Goal: Task Accomplishment & Management: Use online tool/utility

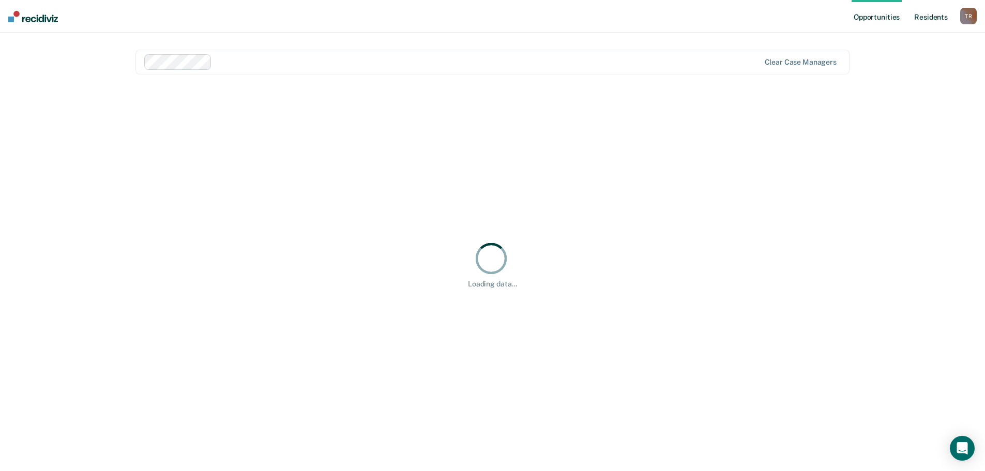
click at [928, 14] on link "Resident s" at bounding box center [931, 16] width 38 height 33
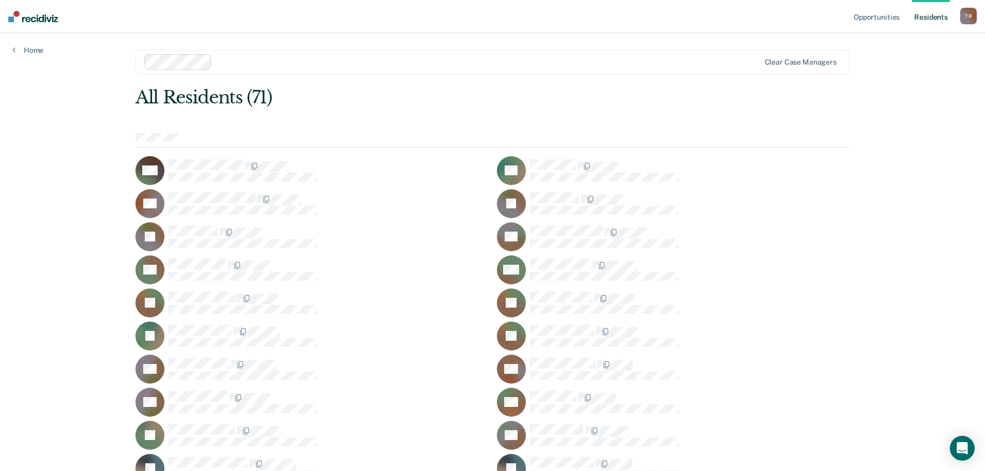
click at [930, 17] on link "Resident s" at bounding box center [931, 16] width 38 height 33
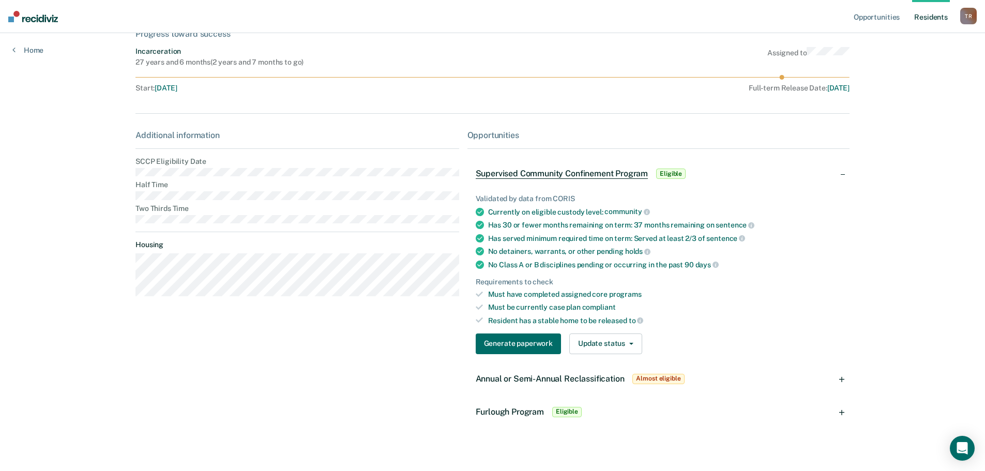
scroll to position [78, 0]
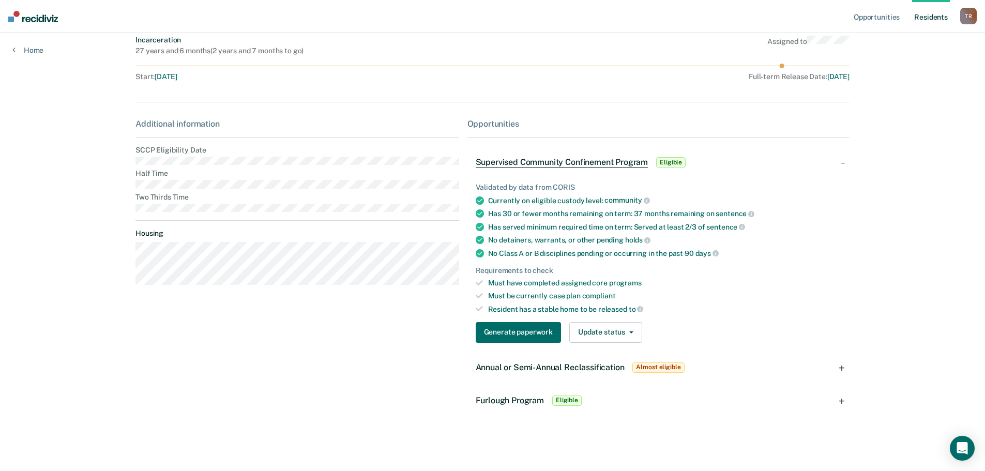
click at [524, 370] on span "Annual or Semi-Annual Reclassification" at bounding box center [550, 368] width 149 height 10
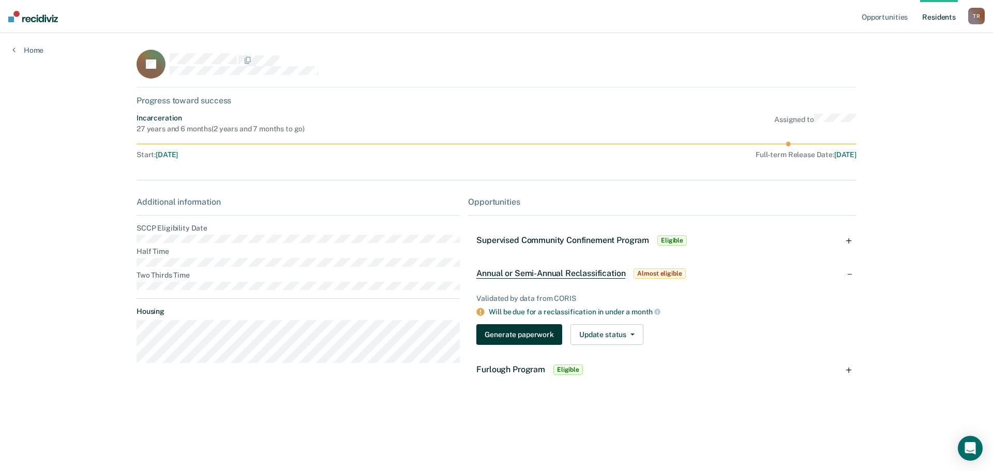
click at [534, 337] on button "Generate paperwork" at bounding box center [518, 334] width 85 height 21
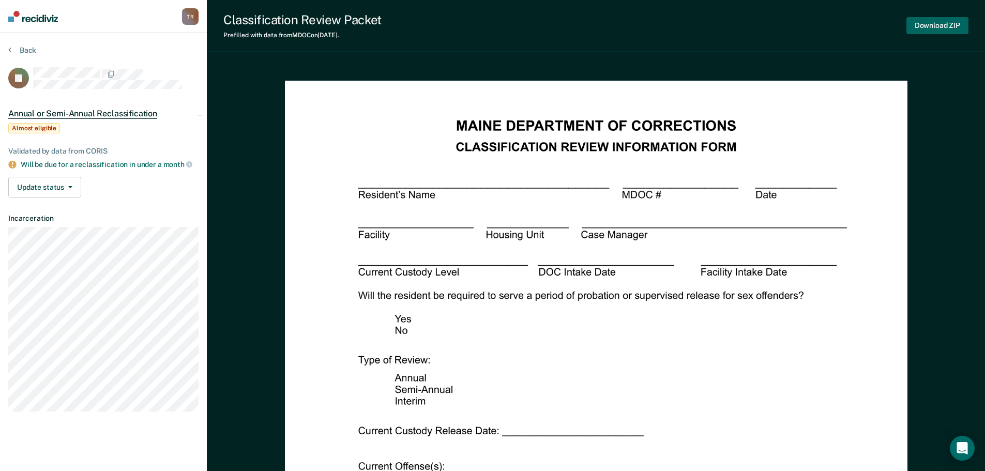
click at [958, 24] on button "Download ZIP" at bounding box center [938, 25] width 62 height 17
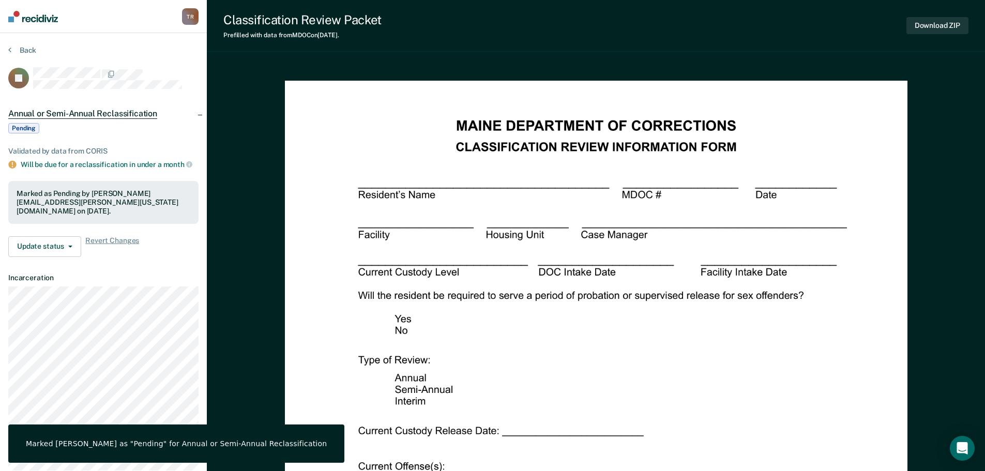
click at [32, 16] on img at bounding box center [33, 16] width 50 height 11
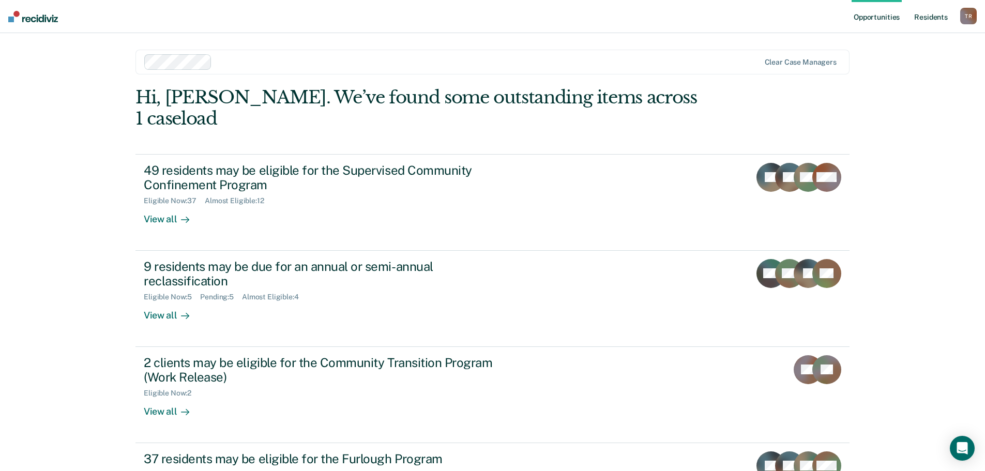
click at [929, 14] on link "Resident s" at bounding box center [931, 16] width 38 height 33
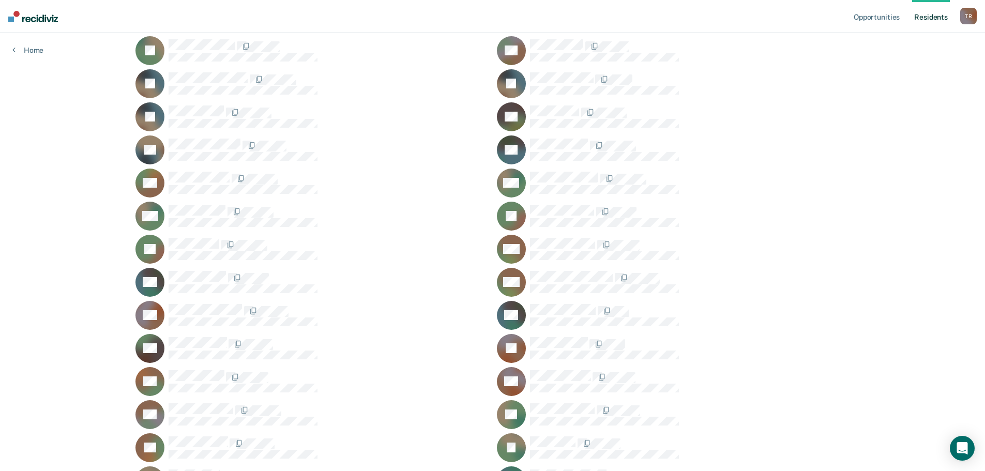
scroll to position [414, 0]
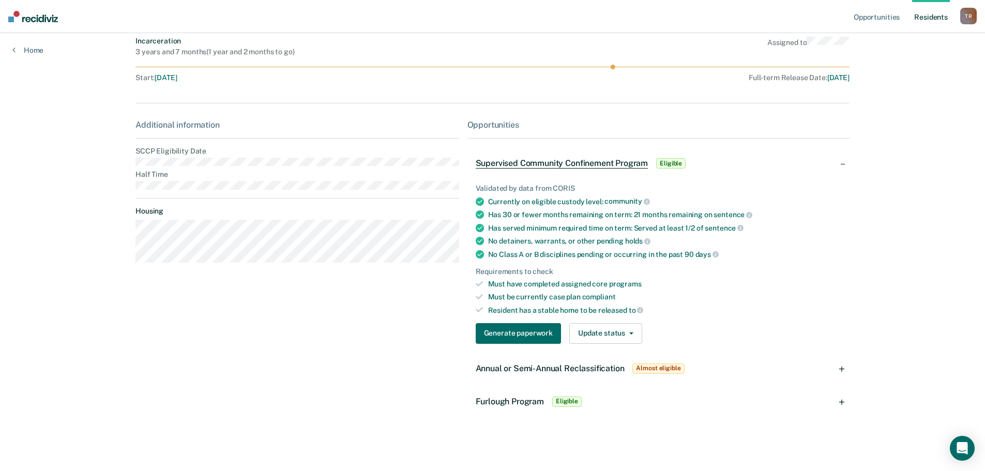
scroll to position [78, 0]
click at [519, 369] on span "Annual or Semi-Annual Reclassification" at bounding box center [550, 368] width 149 height 10
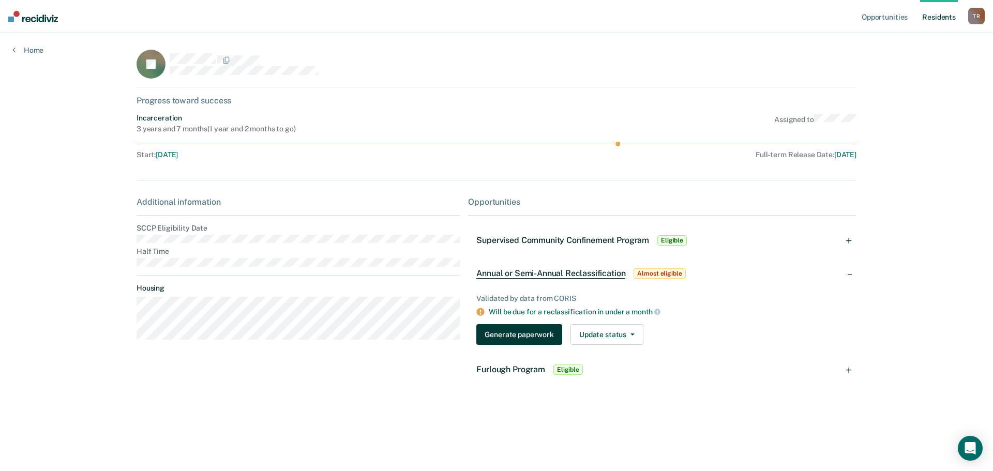
click at [516, 339] on button "Generate paperwork" at bounding box center [518, 334] width 85 height 21
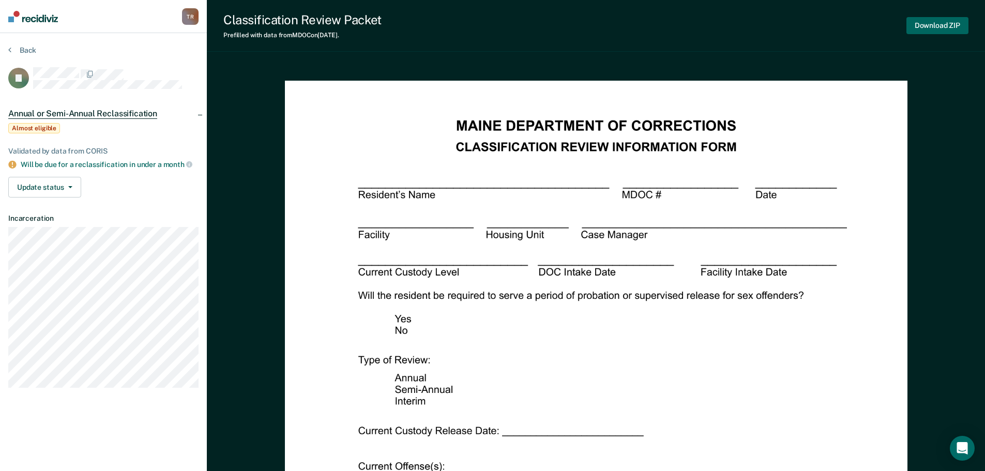
click at [928, 28] on button "Download ZIP" at bounding box center [938, 25] width 62 height 17
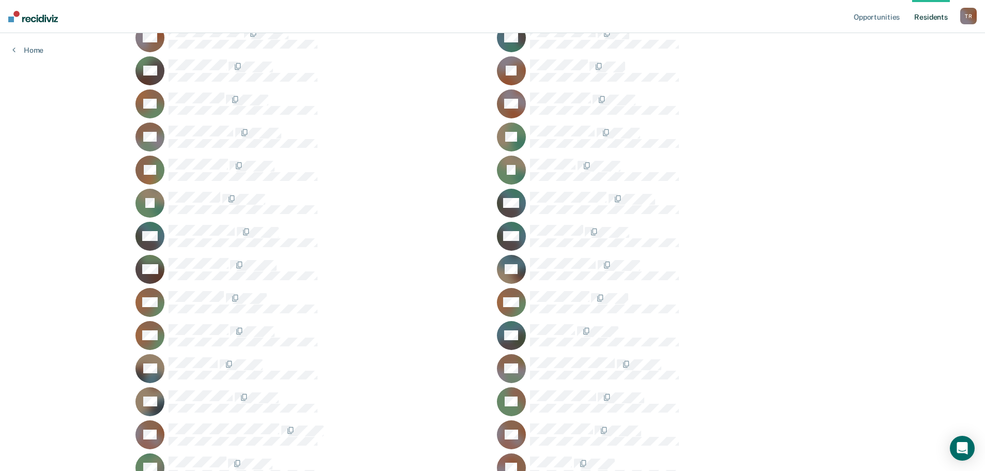
scroll to position [672, 0]
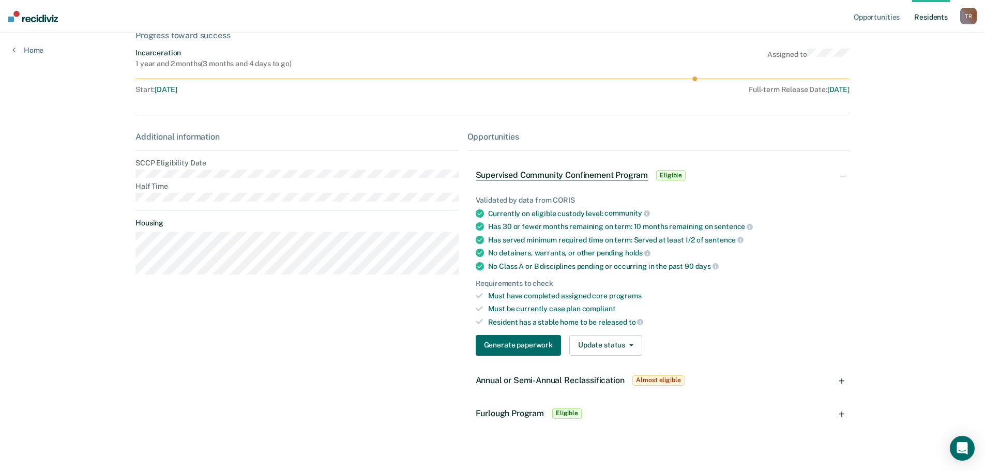
scroll to position [78, 0]
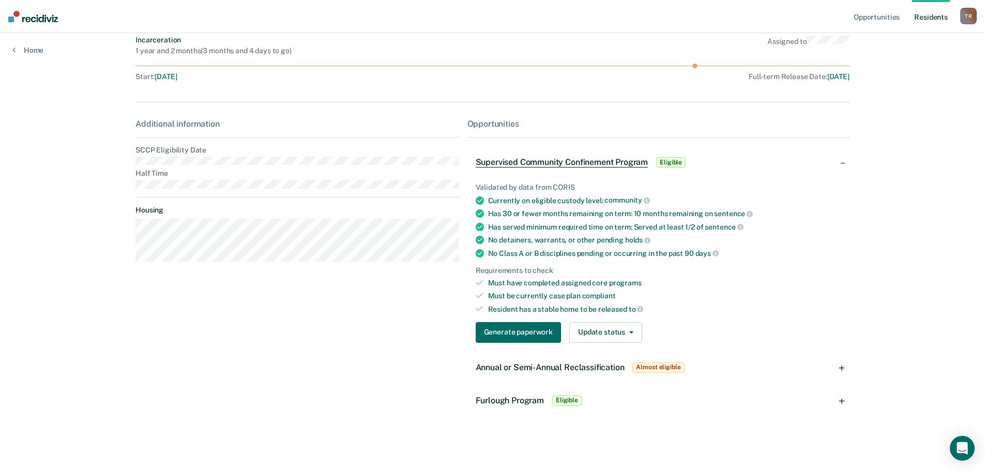
click at [560, 371] on span "Annual or Semi-Annual Reclassification" at bounding box center [550, 368] width 149 height 10
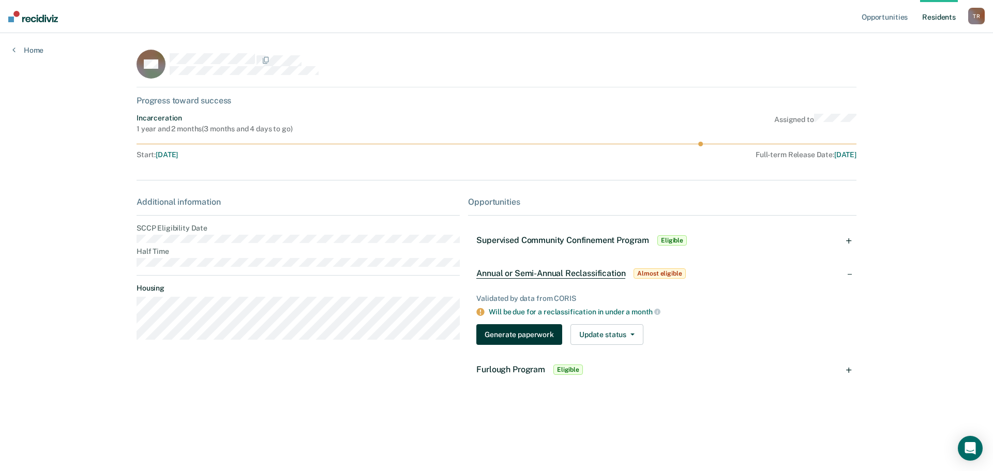
click at [519, 334] on button "Generate paperwork" at bounding box center [518, 334] width 85 height 21
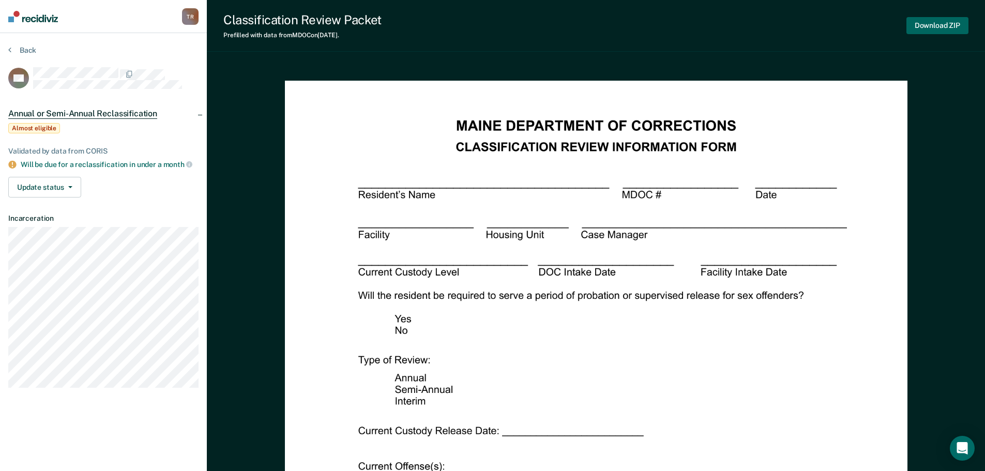
click at [949, 32] on button "Download ZIP" at bounding box center [938, 25] width 62 height 17
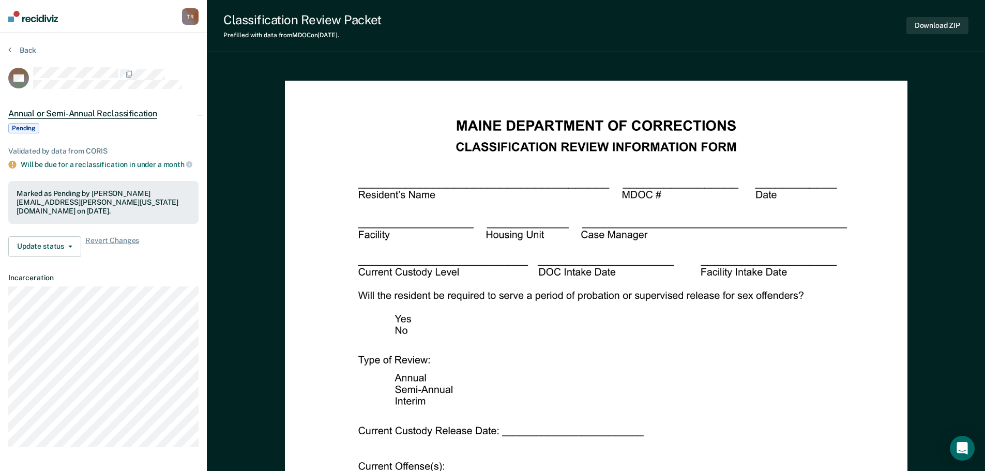
click at [658, 41] on div "Classification Review Packet Prefilled with data from MDOC on [DATE] . Download…" at bounding box center [596, 26] width 778 height 52
